Goal: Find specific page/section: Find specific page/section

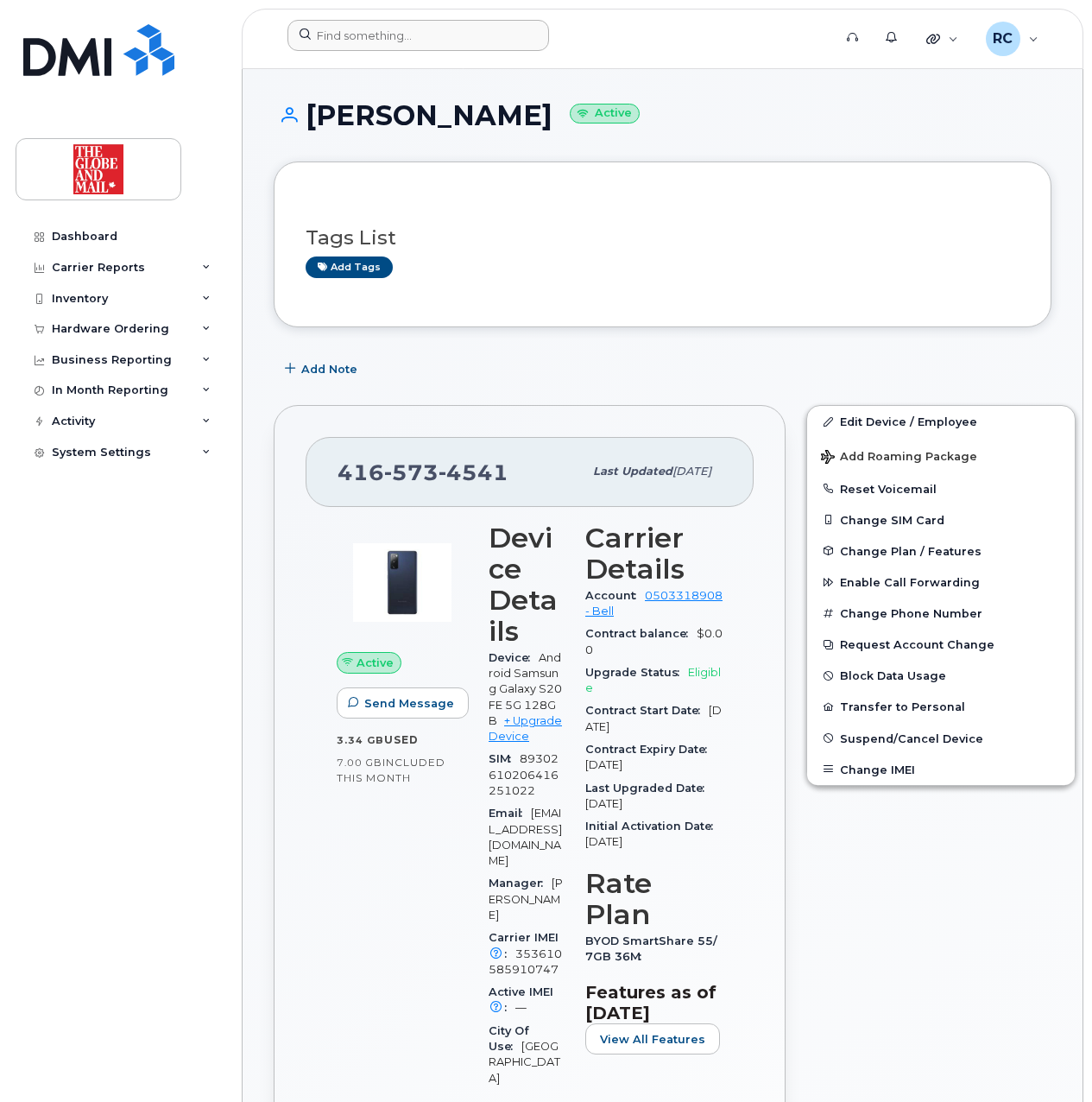
scroll to position [104, 0]
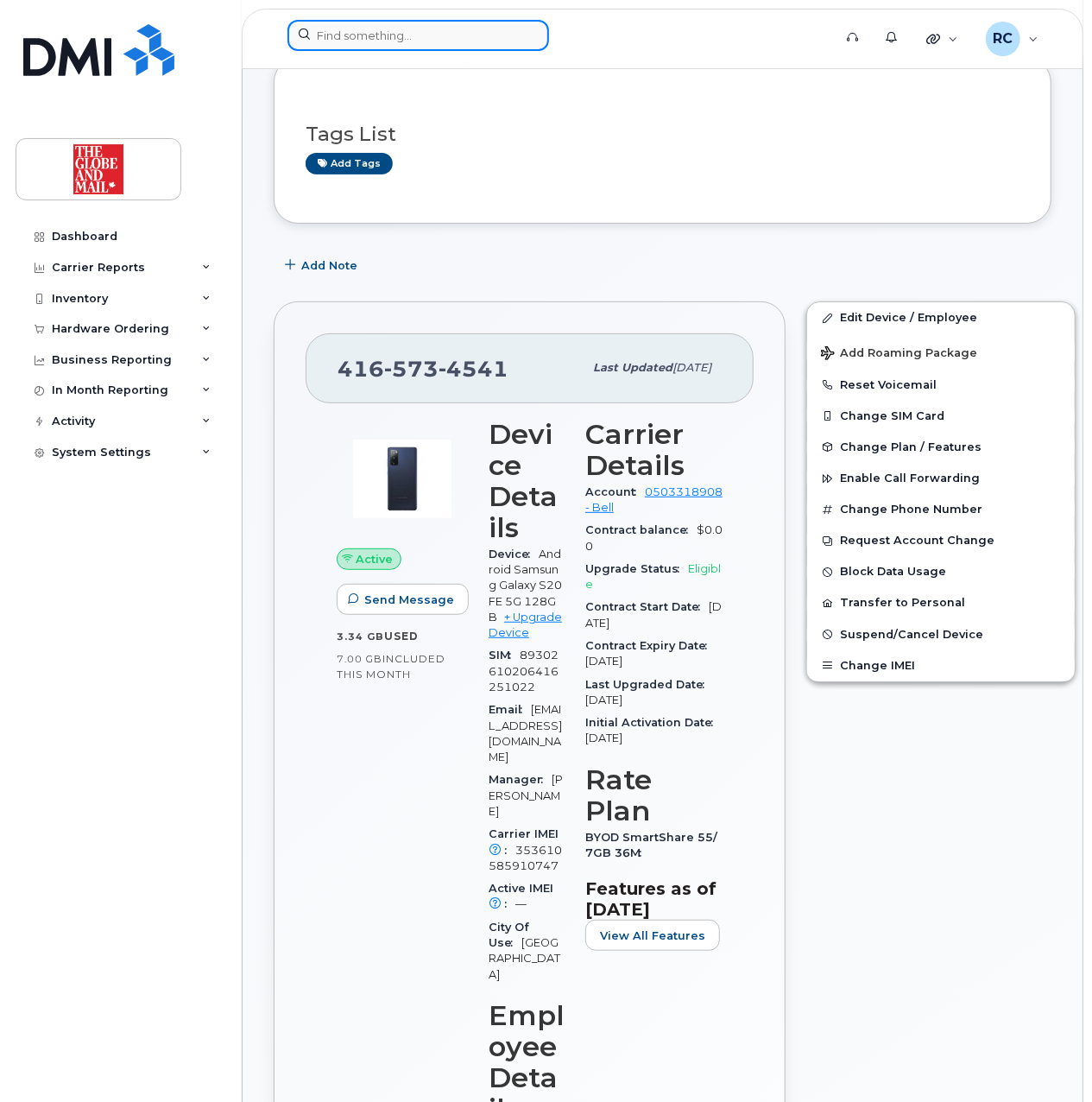
click at [347, 42] on input at bounding box center [418, 35] width 261 height 31
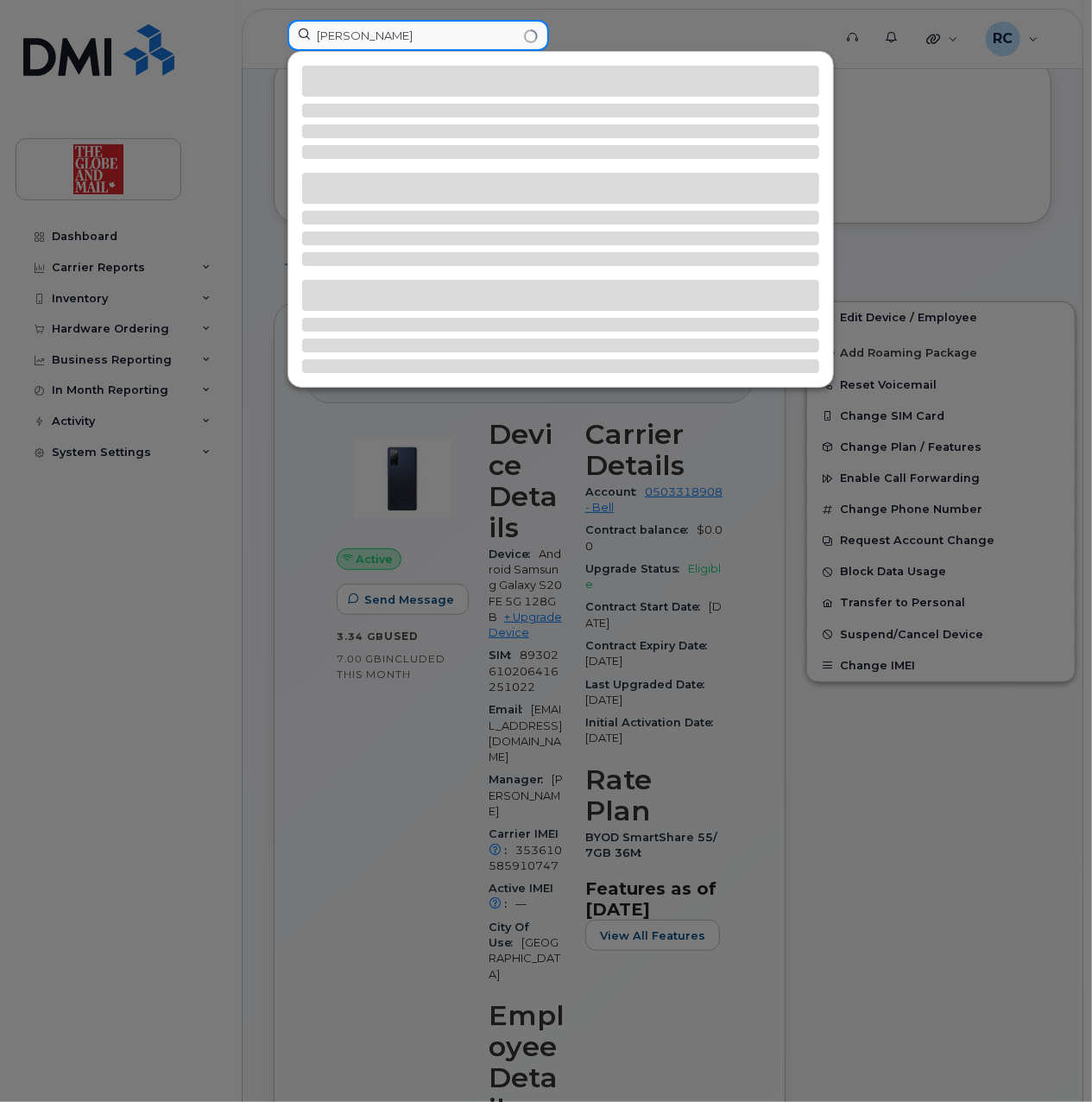
type input "[PERSON_NAME]"
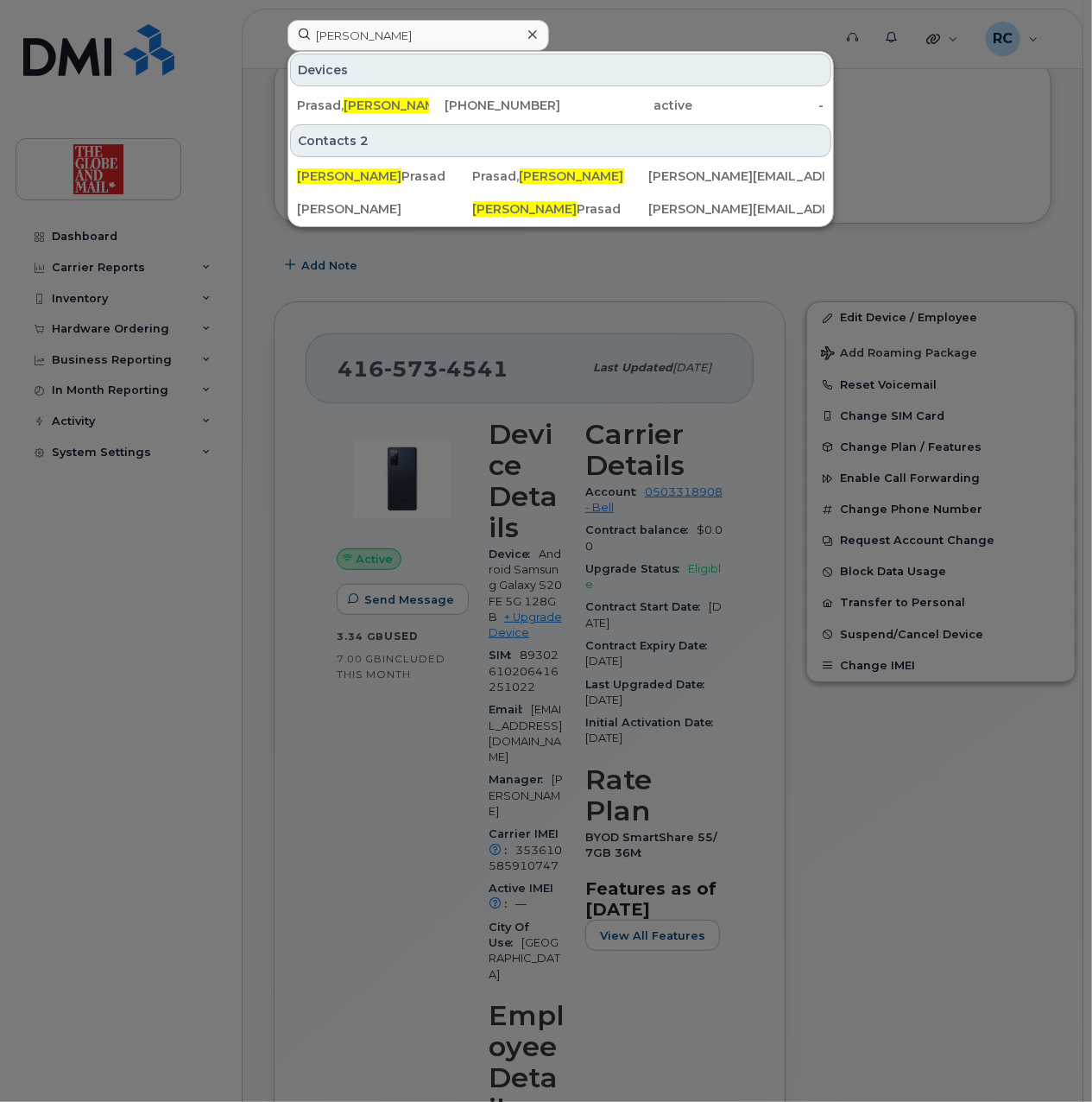
click at [532, 35] on icon at bounding box center [532, 35] width 9 height 9
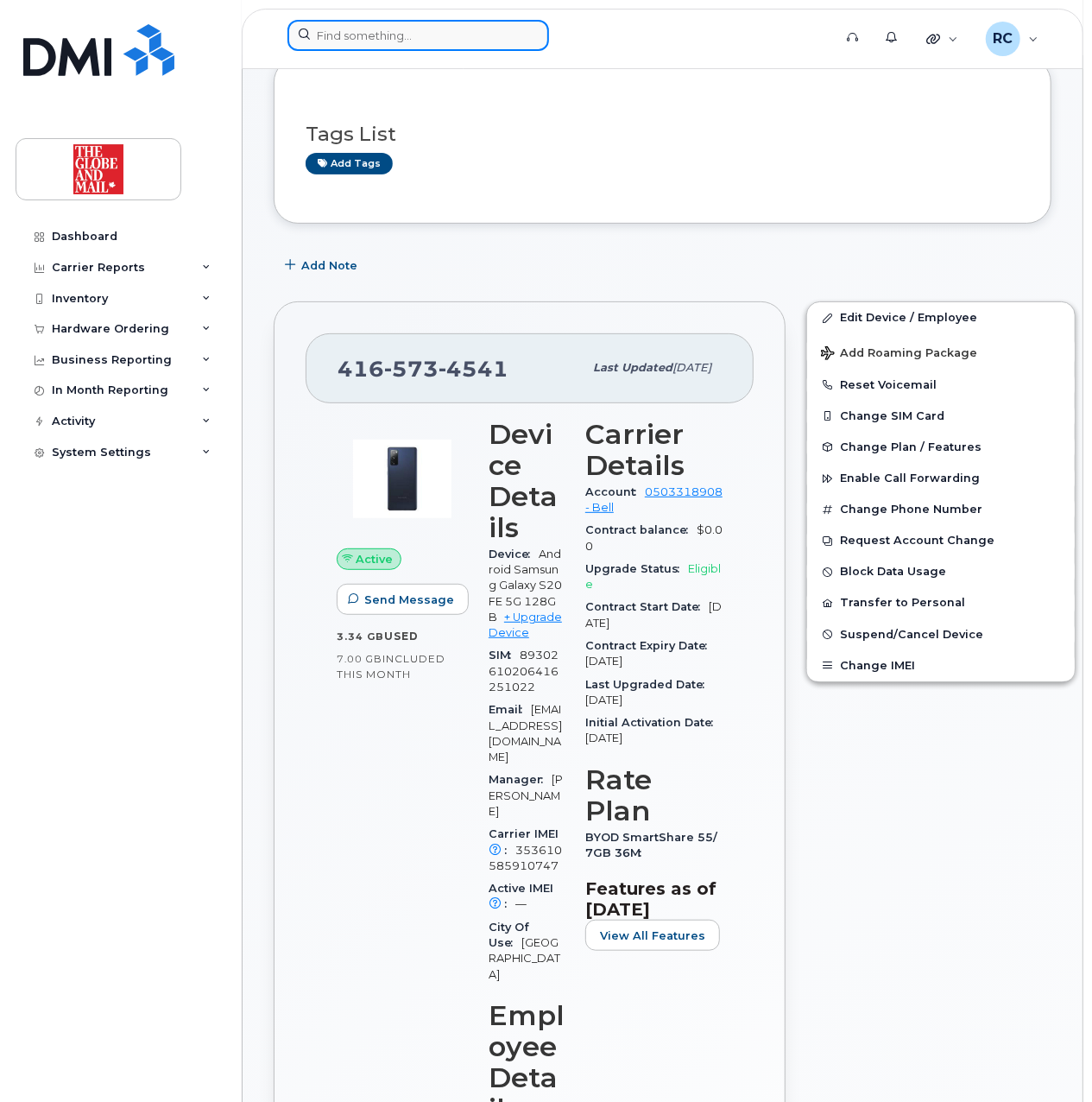
click at [501, 36] on input at bounding box center [418, 35] width 261 height 31
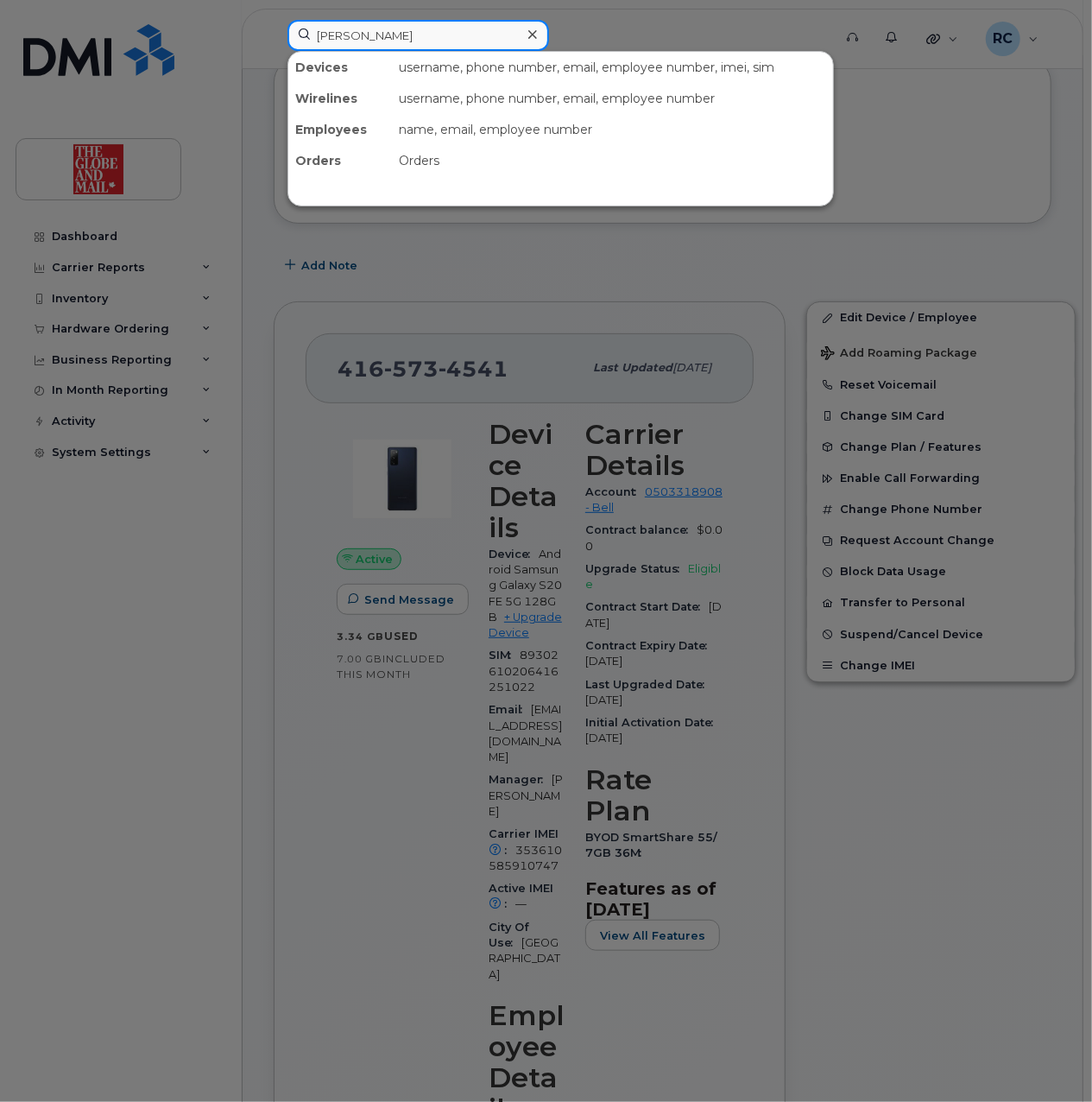
type input "[PERSON_NAME]"
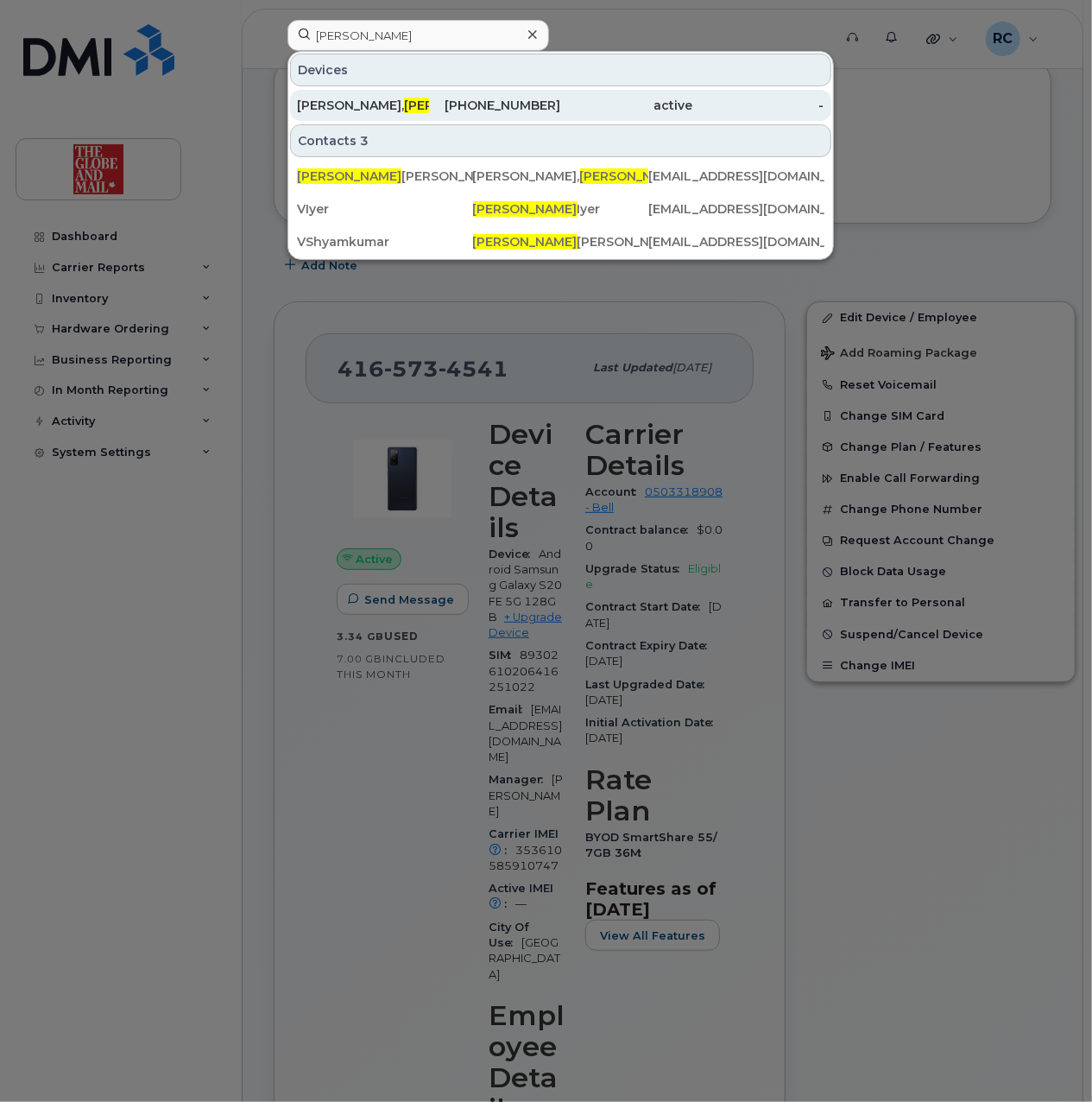
click at [331, 108] on div "[PERSON_NAME]" at bounding box center [363, 105] width 133 height 17
